Goal: Check status: Check status

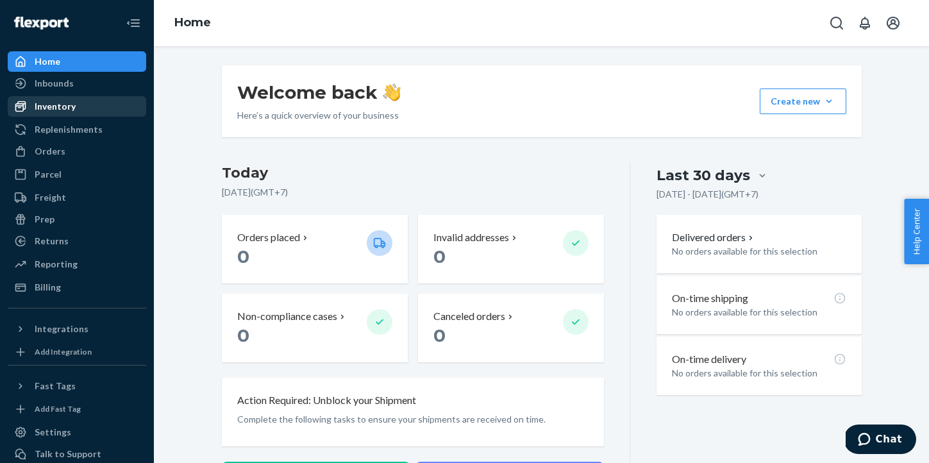
click at [72, 110] on div "Inventory" at bounding box center [55, 106] width 41 height 13
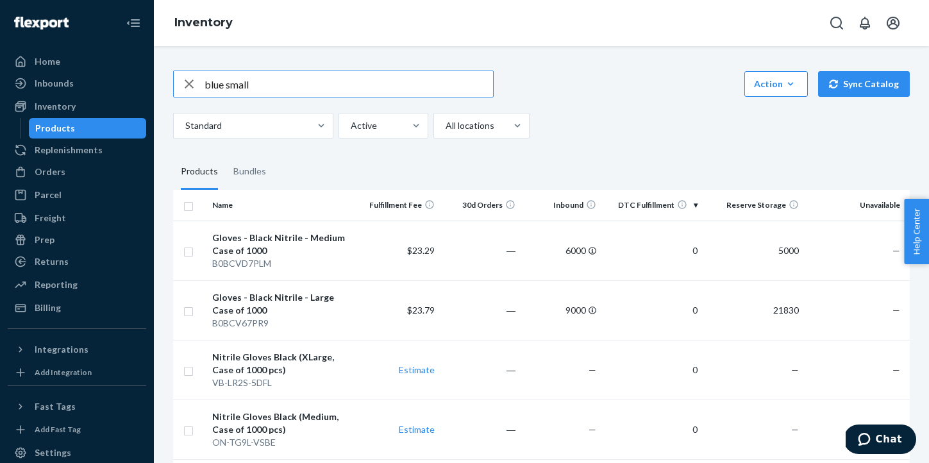
type input "blue small"
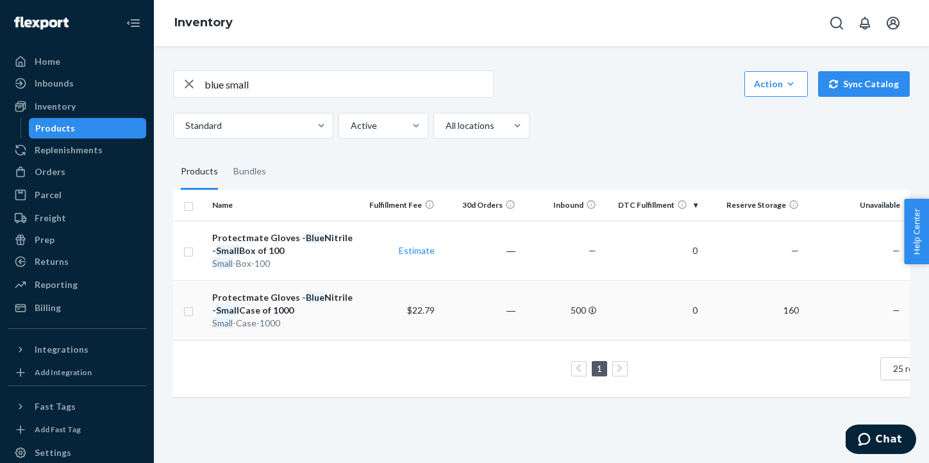
click at [502, 308] on td "―" at bounding box center [480, 310] width 81 height 60
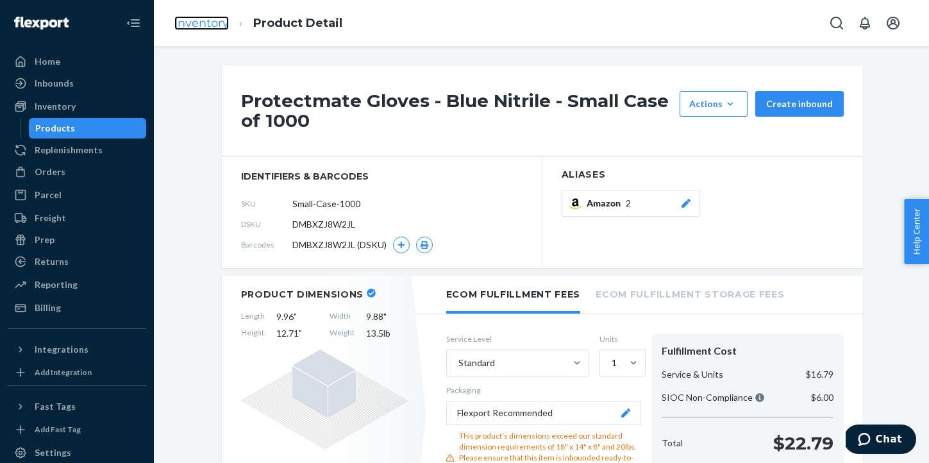
click at [199, 22] on link "Inventory" at bounding box center [201, 23] width 55 height 14
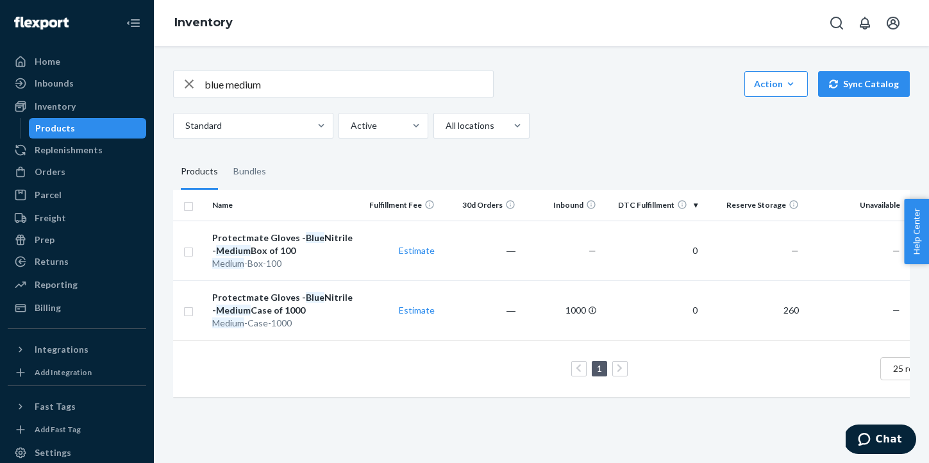
click at [300, 92] on input "blue medium" at bounding box center [349, 84] width 289 height 26
drag, startPoint x: 228, startPoint y: 86, endPoint x: 237, endPoint y: 99, distance: 16.2
click at [228, 86] on input "blue large" at bounding box center [349, 84] width 289 height 26
drag, startPoint x: 231, startPoint y: 89, endPoint x: 237, endPoint y: 94, distance: 8.6
click at [232, 89] on input "blue xlarge" at bounding box center [349, 84] width 289 height 26
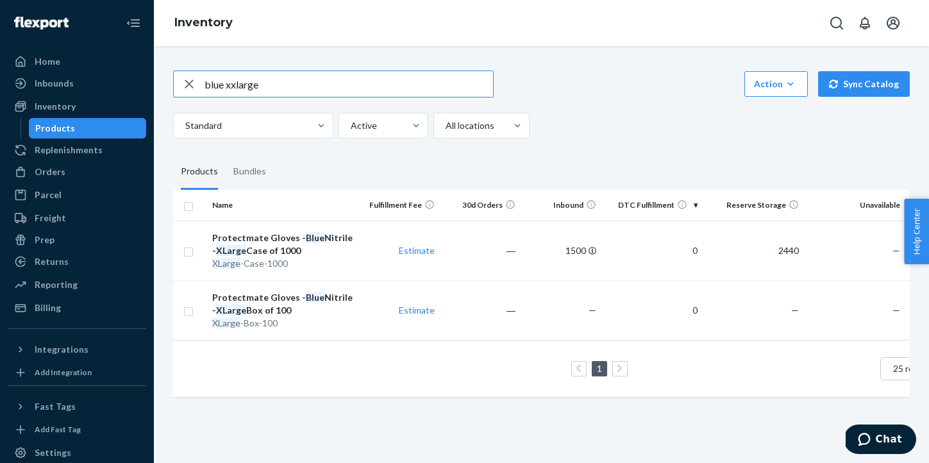
type input "blue xxlarge"
click at [64, 109] on div "Inventory" at bounding box center [55, 106] width 41 height 13
click at [69, 110] on div "Inventory" at bounding box center [55, 106] width 41 height 13
click at [92, 107] on div "Inventory" at bounding box center [77, 106] width 136 height 18
click at [187, 85] on icon "button" at bounding box center [189, 84] width 15 height 26
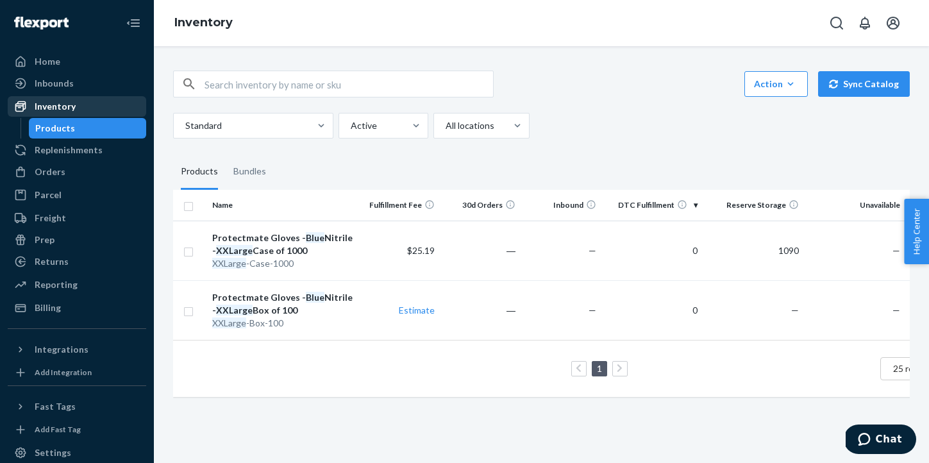
click at [99, 107] on div "Inventory" at bounding box center [77, 106] width 136 height 18
click at [99, 108] on div "Inventory" at bounding box center [77, 106] width 136 height 18
click at [92, 111] on div "Inventory" at bounding box center [77, 106] width 136 height 18
click at [65, 135] on div "Products" at bounding box center [87, 128] width 115 height 18
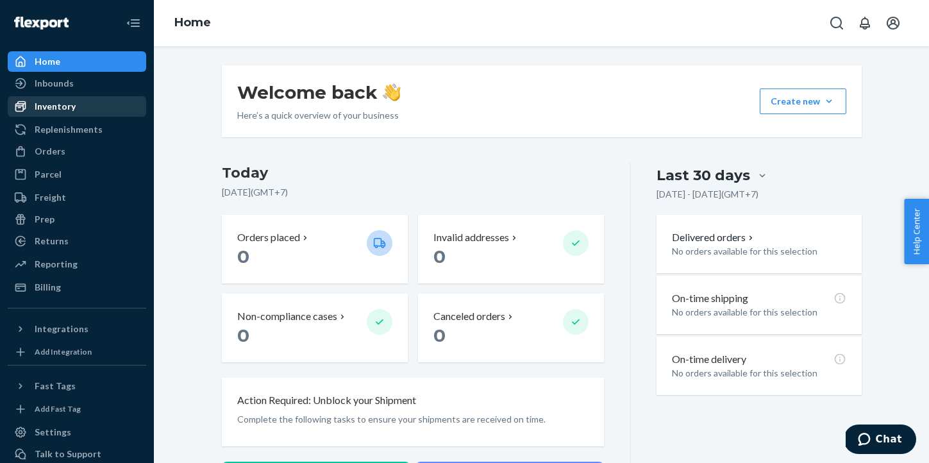
click at [44, 116] on link "Inventory" at bounding box center [77, 106] width 139 height 21
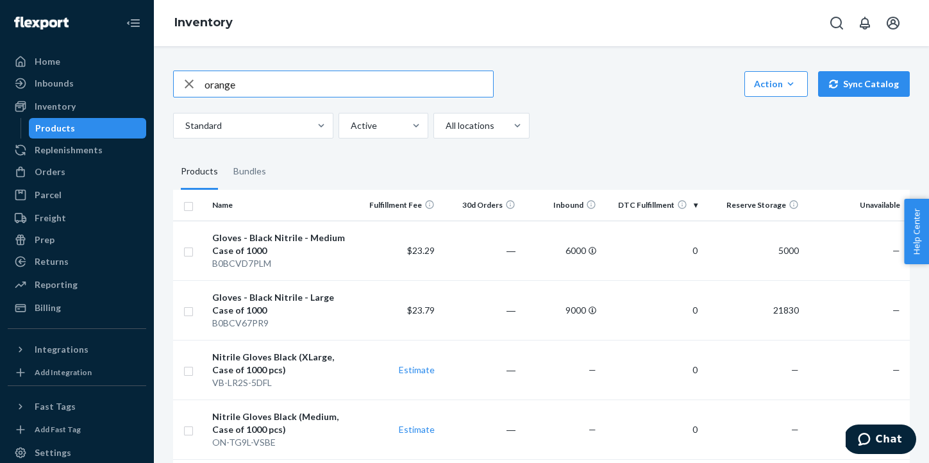
type input "orange"
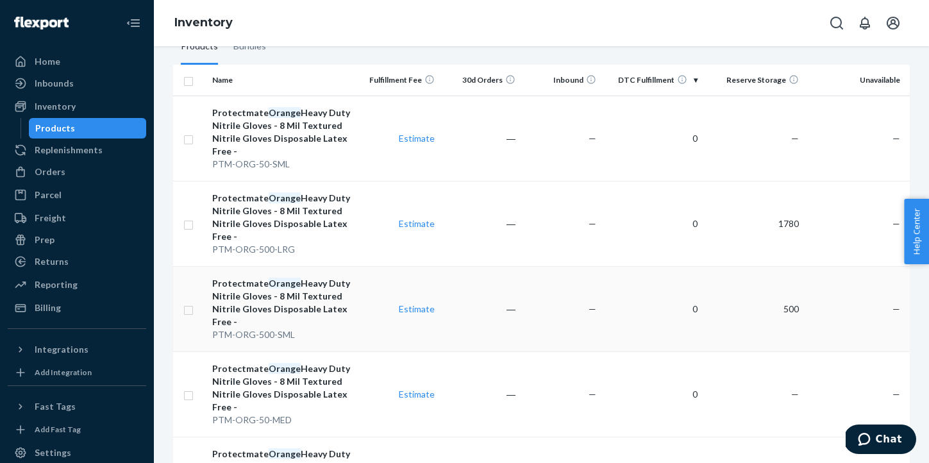
scroll to position [126, 0]
click at [81, 154] on div "Replenishments" at bounding box center [69, 150] width 68 height 13
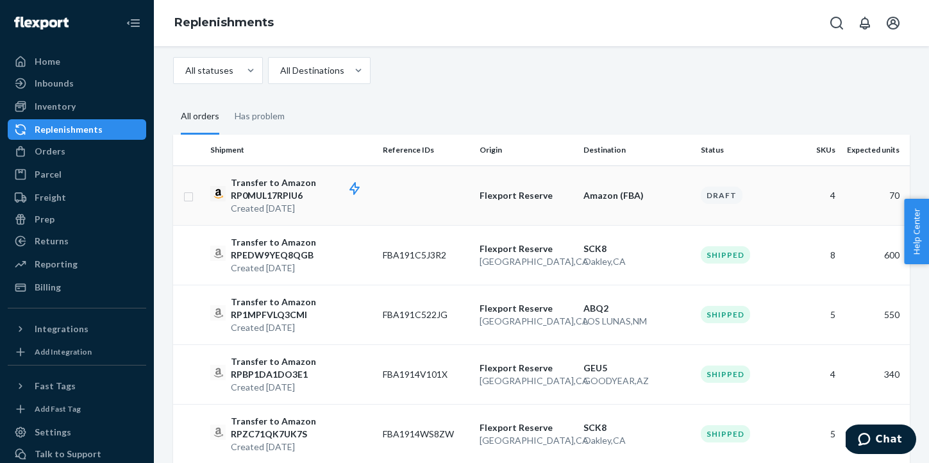
scroll to position [146, 0]
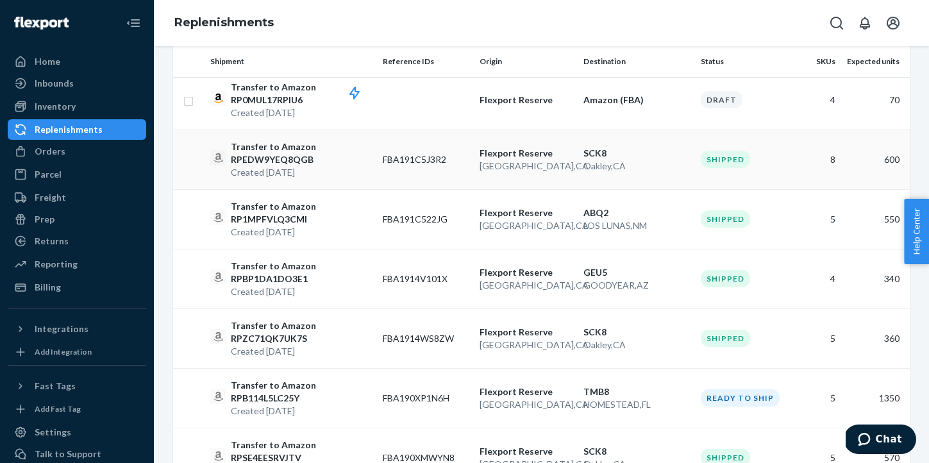
click at [340, 160] on p "Transfer to Amazon RPEDW9YEQ8QGB" at bounding box center [302, 153] width 142 height 26
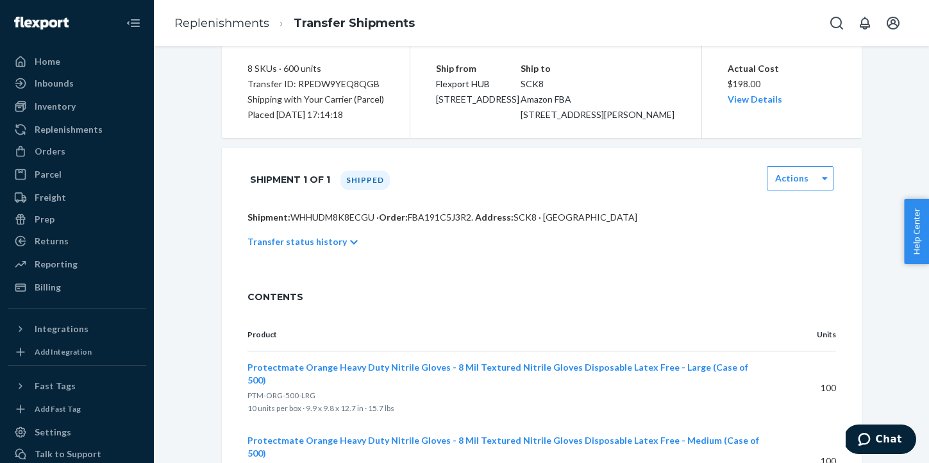
scroll to position [105, 0]
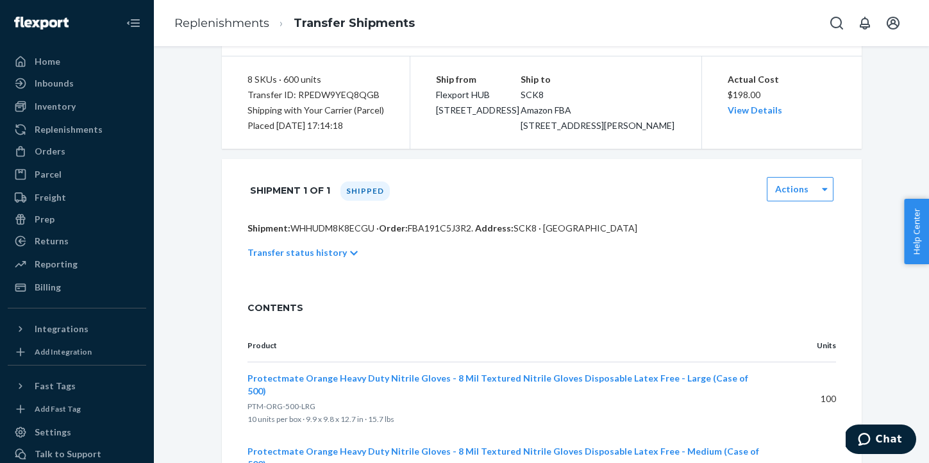
click at [418, 233] on span "FBA191C5J3R2 ." at bounding box center [440, 228] width 65 height 11
copy span "FBA191C5J3R2"
drag, startPoint x: 417, startPoint y: 247, endPoint x: 470, endPoint y: 1, distance: 252.0
click at [0, 0] on div "Home Inbounds Shipping Plans Problems Inventory Products Replenishments Orders …" at bounding box center [464, 231] width 929 height 463
